Goal: Transaction & Acquisition: Purchase product/service

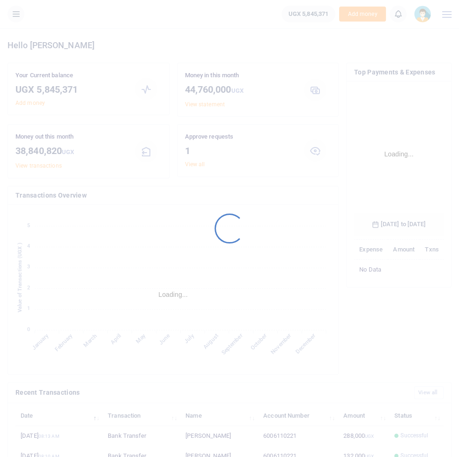
scroll to position [154, 89]
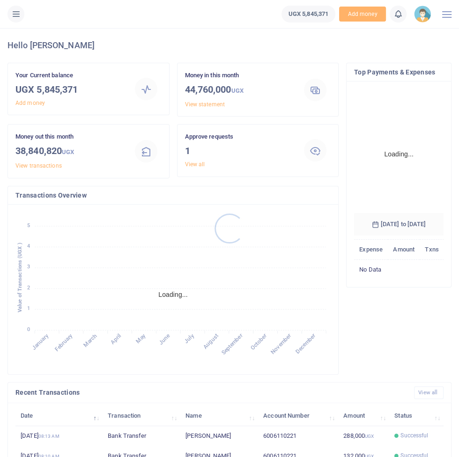
click at [16, 20] on div at bounding box center [229, 228] width 459 height 457
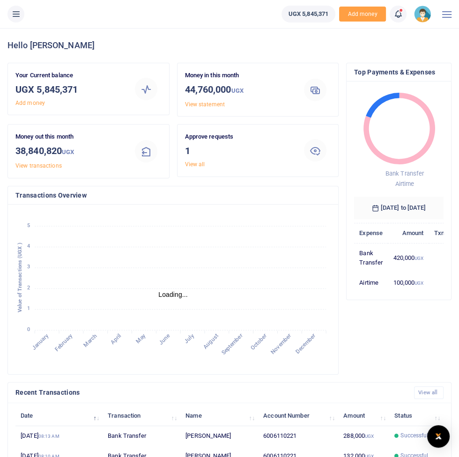
scroll to position [0, 0]
click at [21, 11] on button at bounding box center [15, 14] width 17 height 17
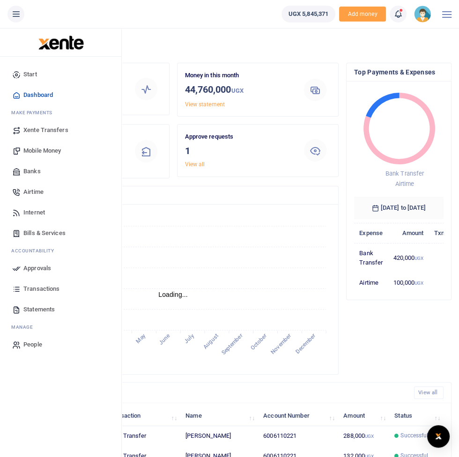
click at [42, 154] on span "Mobile Money" at bounding box center [41, 150] width 37 height 9
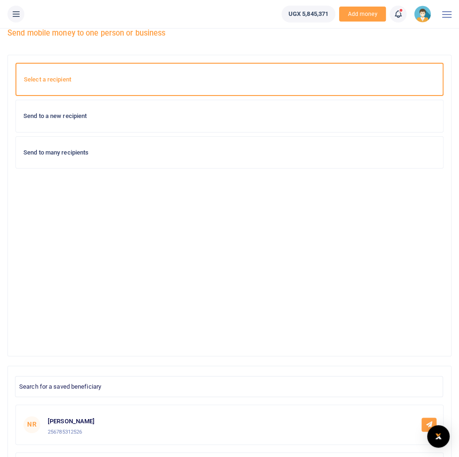
scroll to position [26, 0]
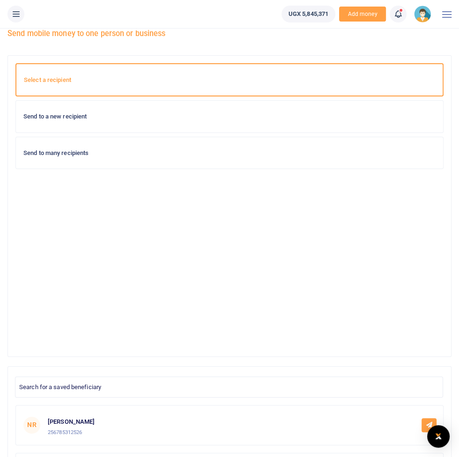
click at [67, 118] on h6 "Send to a new recipient" at bounding box center [229, 116] width 412 height 7
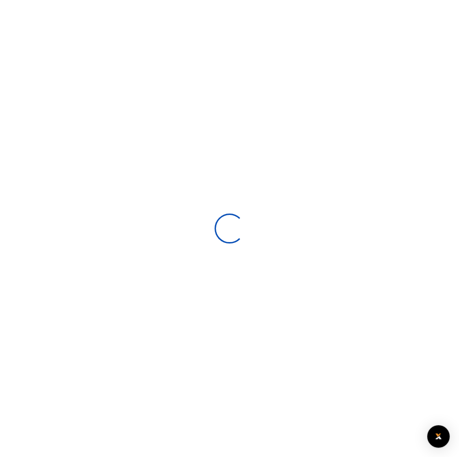
select select
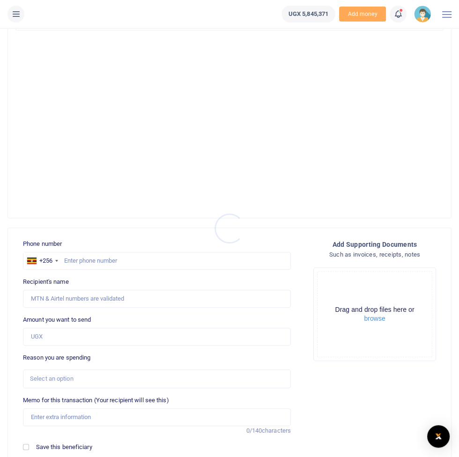
scroll to position [269, 0]
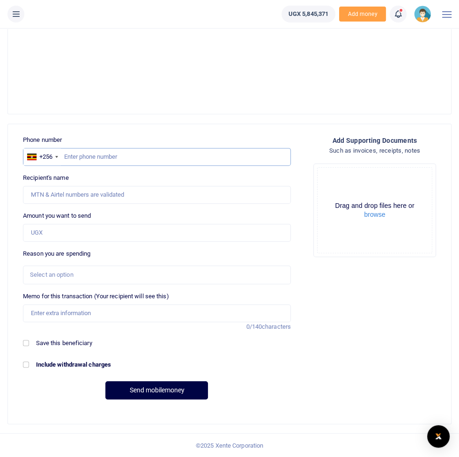
click at [101, 155] on input "text" at bounding box center [157, 157] width 268 height 18
type input "773433026"
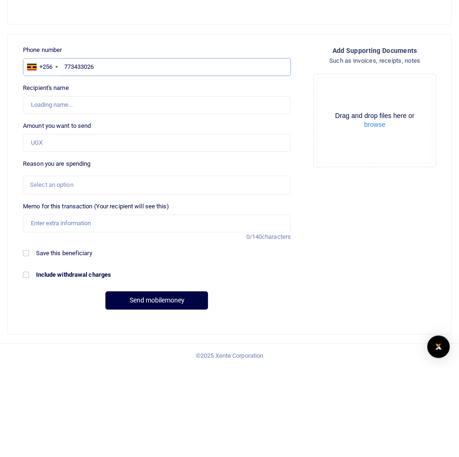
type input "[PERSON_NAME]"
type input "773433026"
click at [65, 235] on input "Amount you want to send" at bounding box center [157, 233] width 268 height 18
type input "500,000"
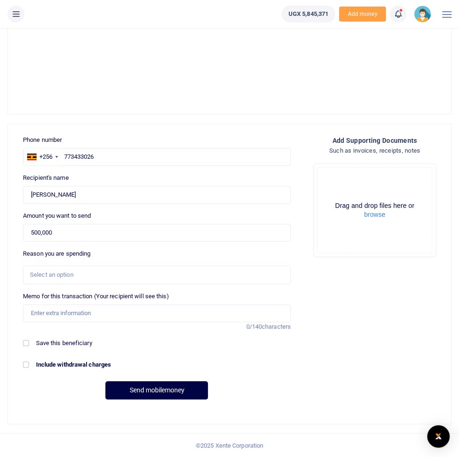
click at [259, 271] on div "Select an option" at bounding box center [153, 274] width 247 height 9
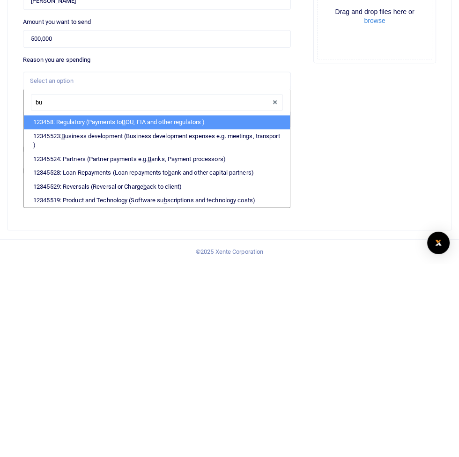
type input "bus"
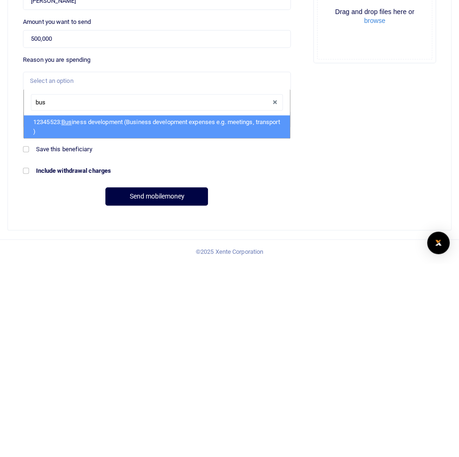
click at [75, 314] on li "12345523: Bus iness development (Business development expenses e.g. meetings, t…" at bounding box center [157, 320] width 266 height 23
select select "15"
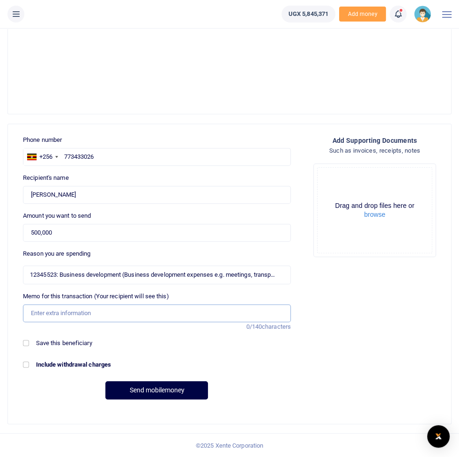
click at [248, 315] on input "Memo for this transaction (Your recipient will see this)" at bounding box center [157, 313] width 268 height 18
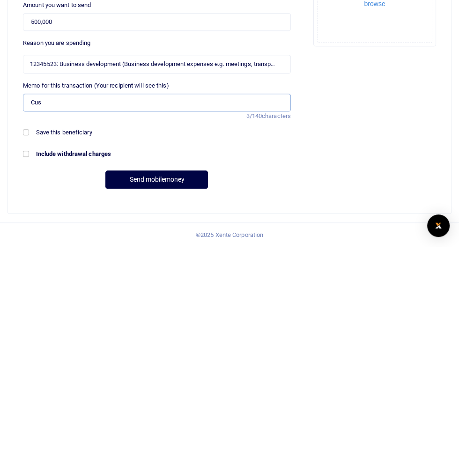
type input "Customer engagement facilitation"
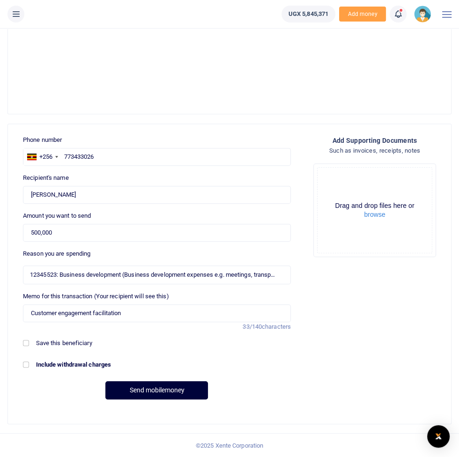
click at [155, 394] on button "Send mobilemoney" at bounding box center [156, 390] width 103 height 18
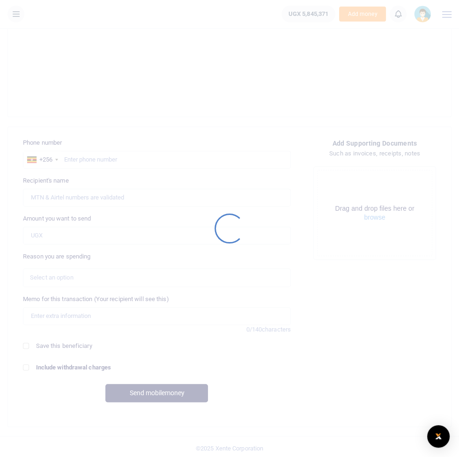
scroll to position [269, 0]
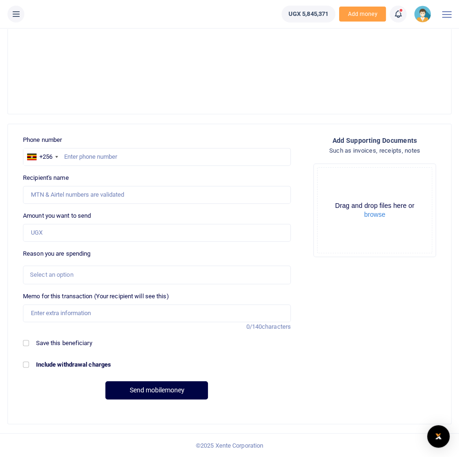
click at [16, 15] on icon at bounding box center [15, 14] width 9 height 10
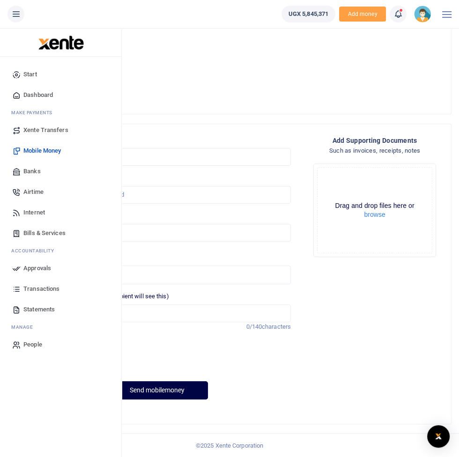
click at [51, 268] on link "Approvals" at bounding box center [60, 268] width 106 height 21
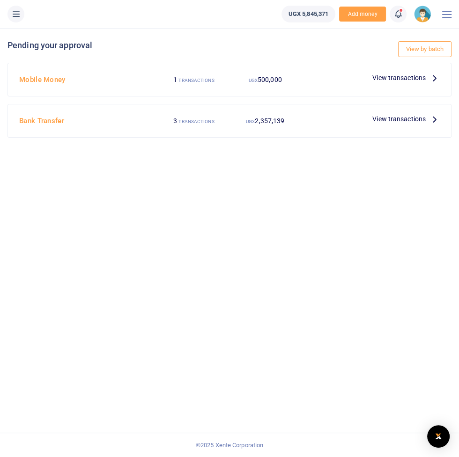
click at [415, 78] on span "View transactions" at bounding box center [398, 78] width 53 height 10
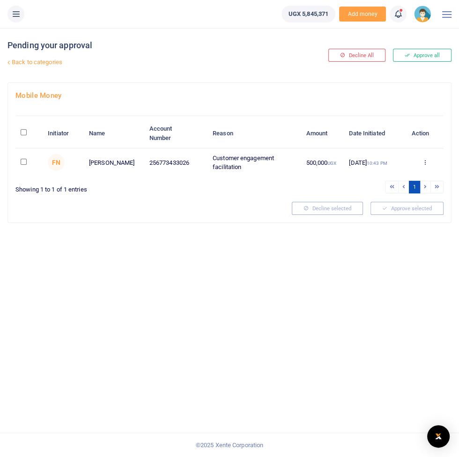
click at [25, 133] on input "\a \a : activate to sort column descending" at bounding box center [24, 132] width 6 height 6
checkbox input "true"
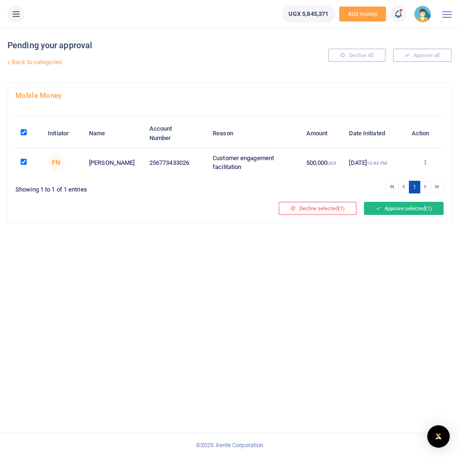
click at [410, 206] on button "Approve selected (1)" at bounding box center [404, 208] width 80 height 13
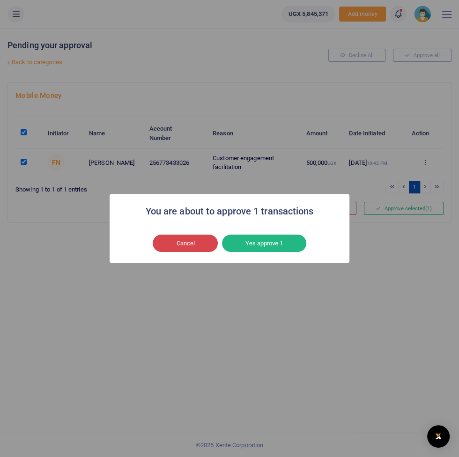
click at [194, 242] on button "Cancel" at bounding box center [185, 244] width 65 height 18
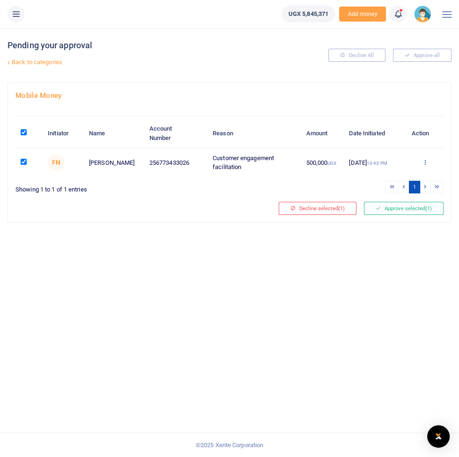
click at [426, 161] on icon at bounding box center [424, 162] width 6 height 7
click at [391, 177] on link "Approve" at bounding box center [390, 177] width 74 height 13
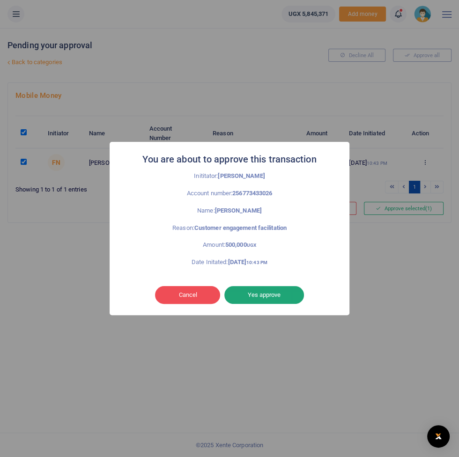
click at [275, 293] on button "Yes approve" at bounding box center [264, 295] width 80 height 18
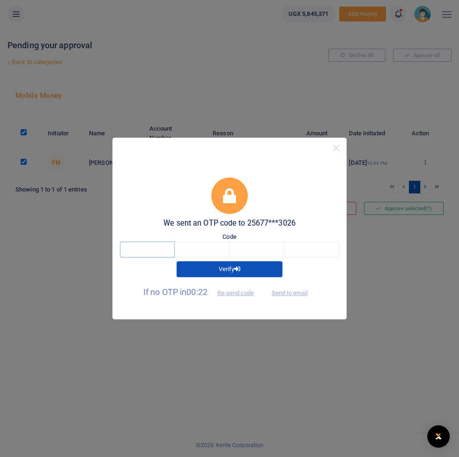
click at [147, 250] on input "text" at bounding box center [147, 250] width 55 height 16
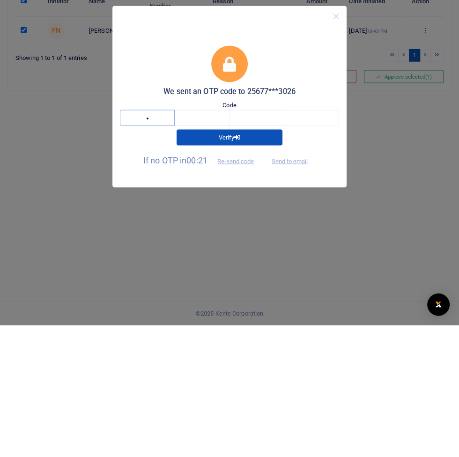
type input "1"
type input "6"
type input "3"
type input "6"
